Goal: Task Accomplishment & Management: Manage account settings

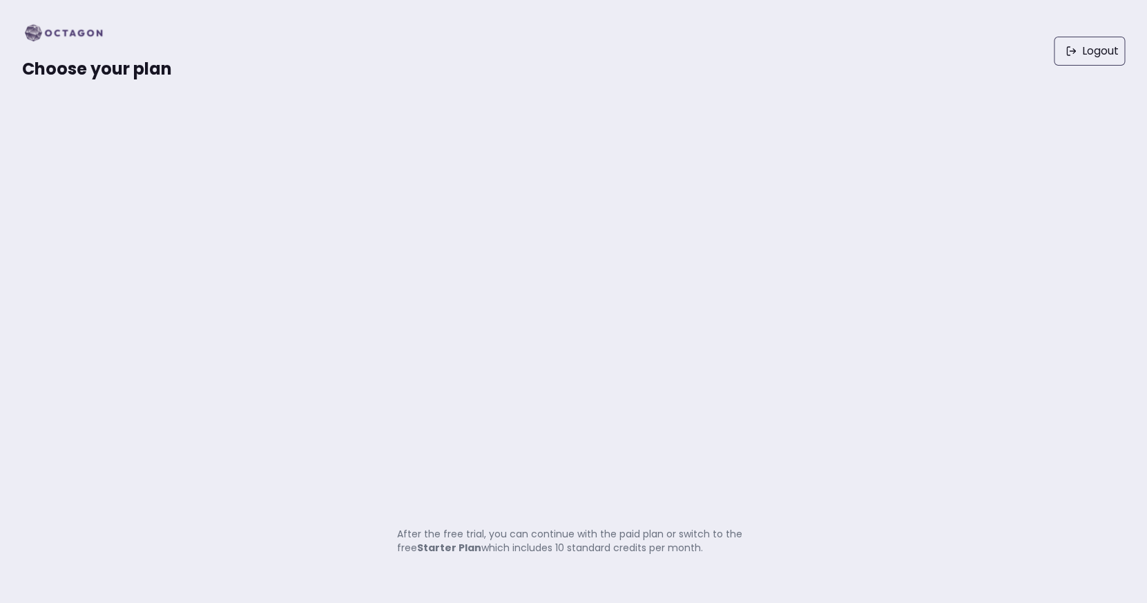
click at [71, 35] on img at bounding box center [68, 33] width 92 height 22
click at [1067, 57] on link "Logout" at bounding box center [1088, 51] width 71 height 29
